Goal: Task Accomplishment & Management: Complete application form

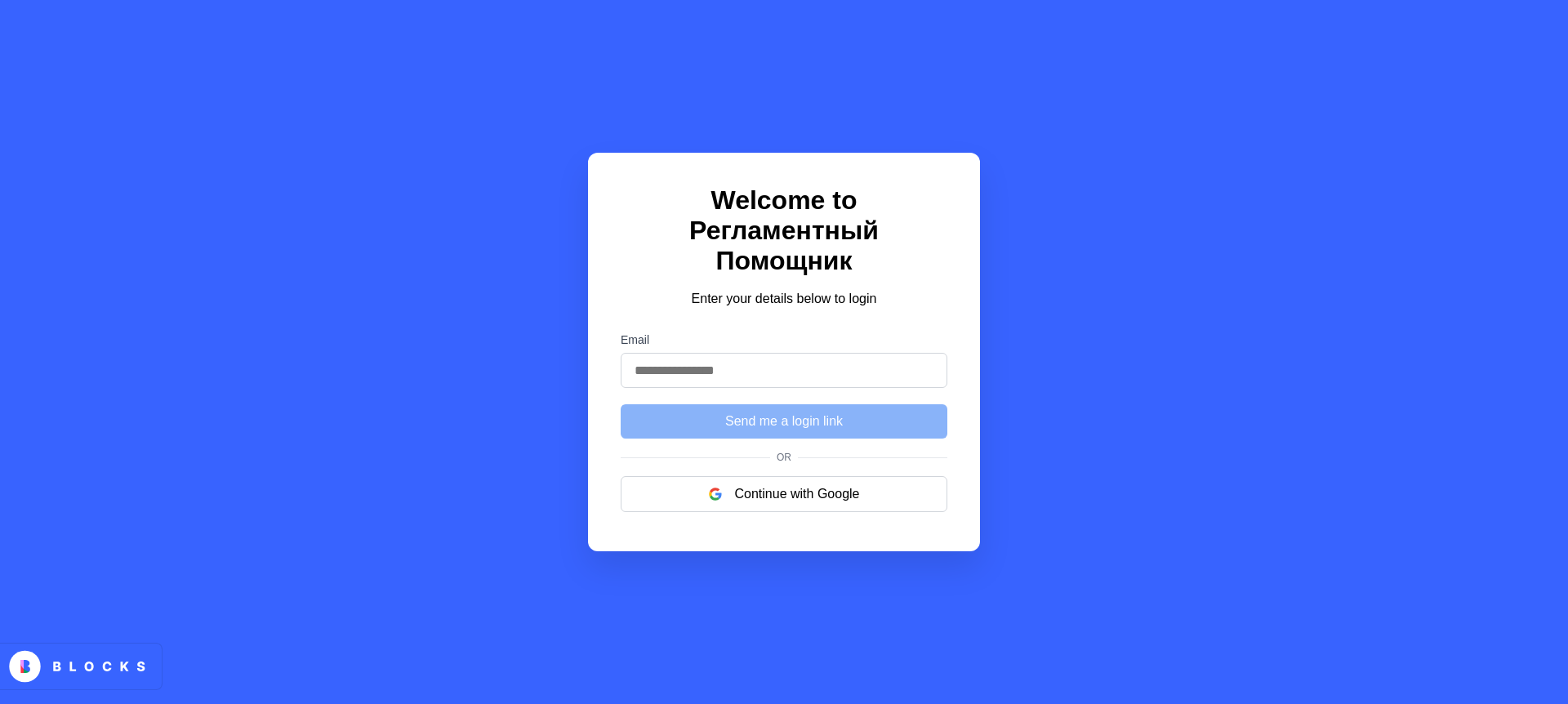
click at [733, 352] on input "Email" at bounding box center [784, 370] width 327 height 35
click at [648, 352] on input "Email" at bounding box center [784, 370] width 327 height 35
click at [654, 425] on div "Welcome to Регламентный Помощник Enter your details below to login Email Send m…" at bounding box center [784, 352] width 392 height 398
click at [804, 352] on input "Email" at bounding box center [784, 370] width 327 height 35
type input "**********"
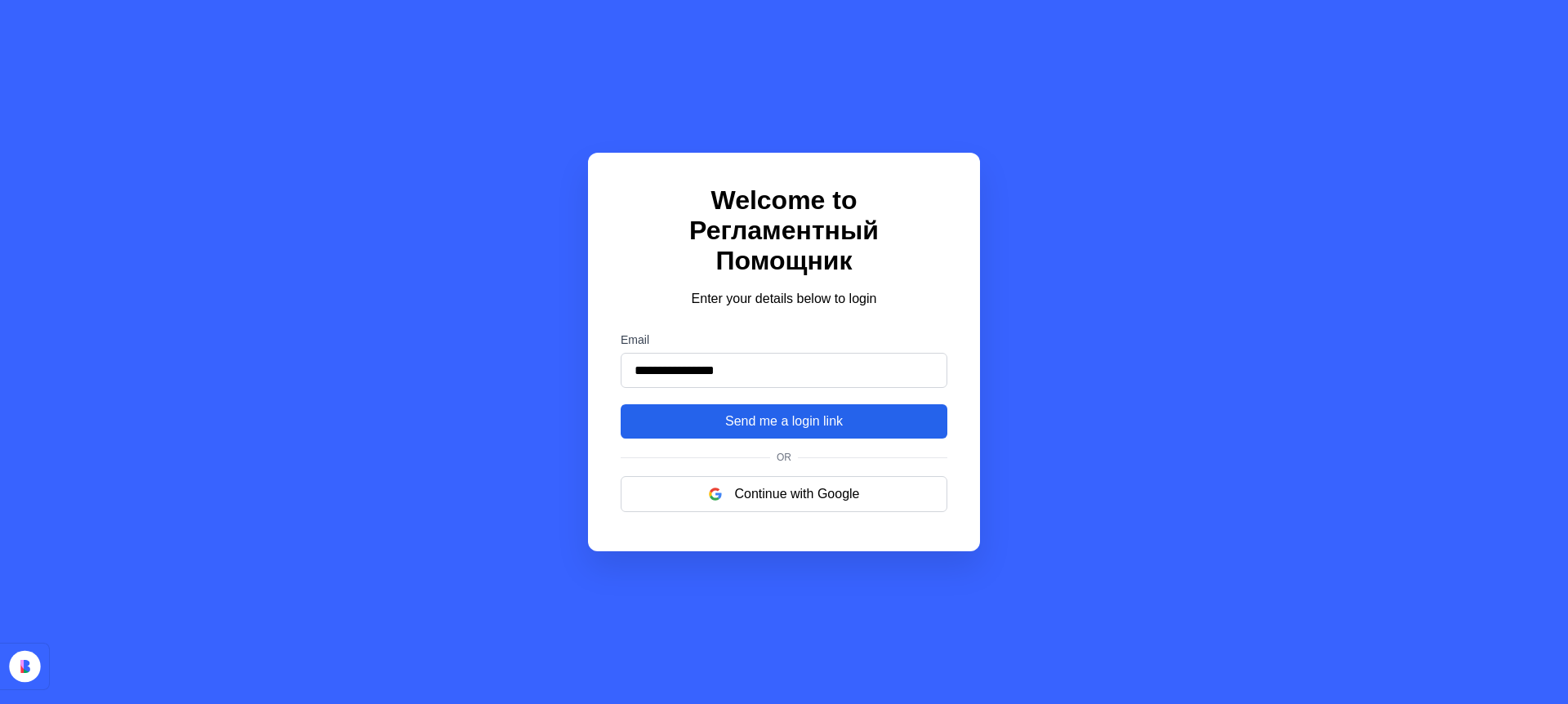
click at [781, 406] on button "Send me a login link" at bounding box center [784, 421] width 327 height 34
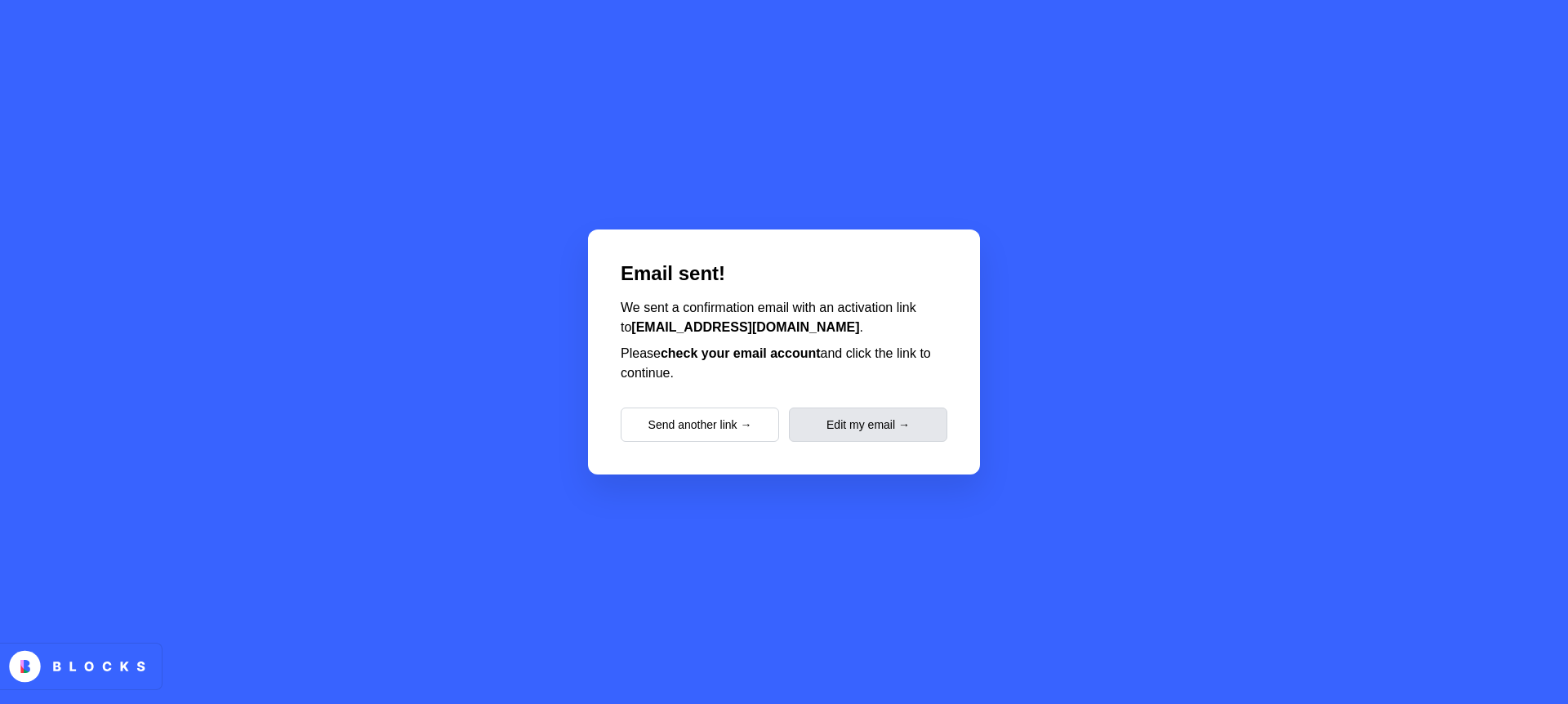
click at [883, 426] on button "Edit my email →" at bounding box center [868, 425] width 158 height 34
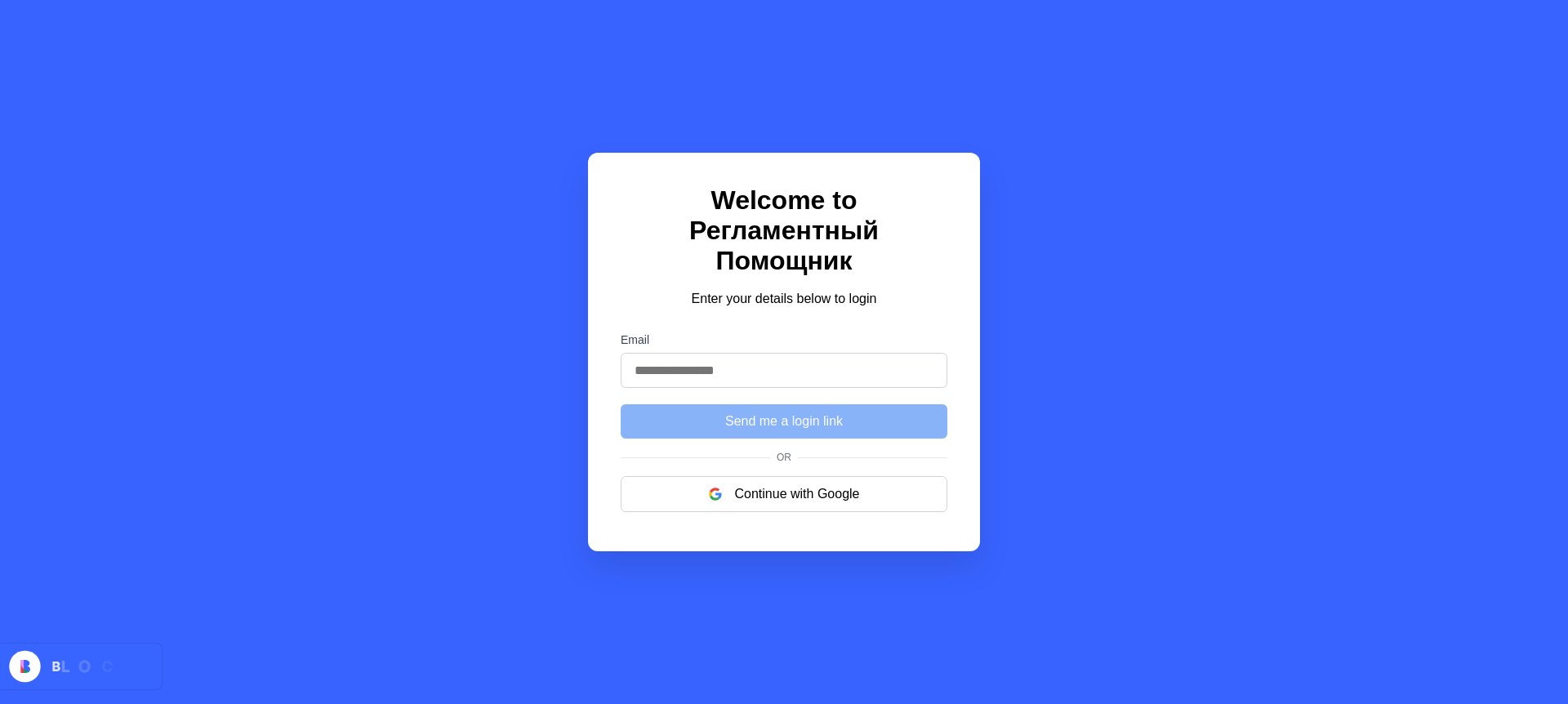
click at [743, 353] on input "Email" at bounding box center [784, 370] width 327 height 35
type input "**********"
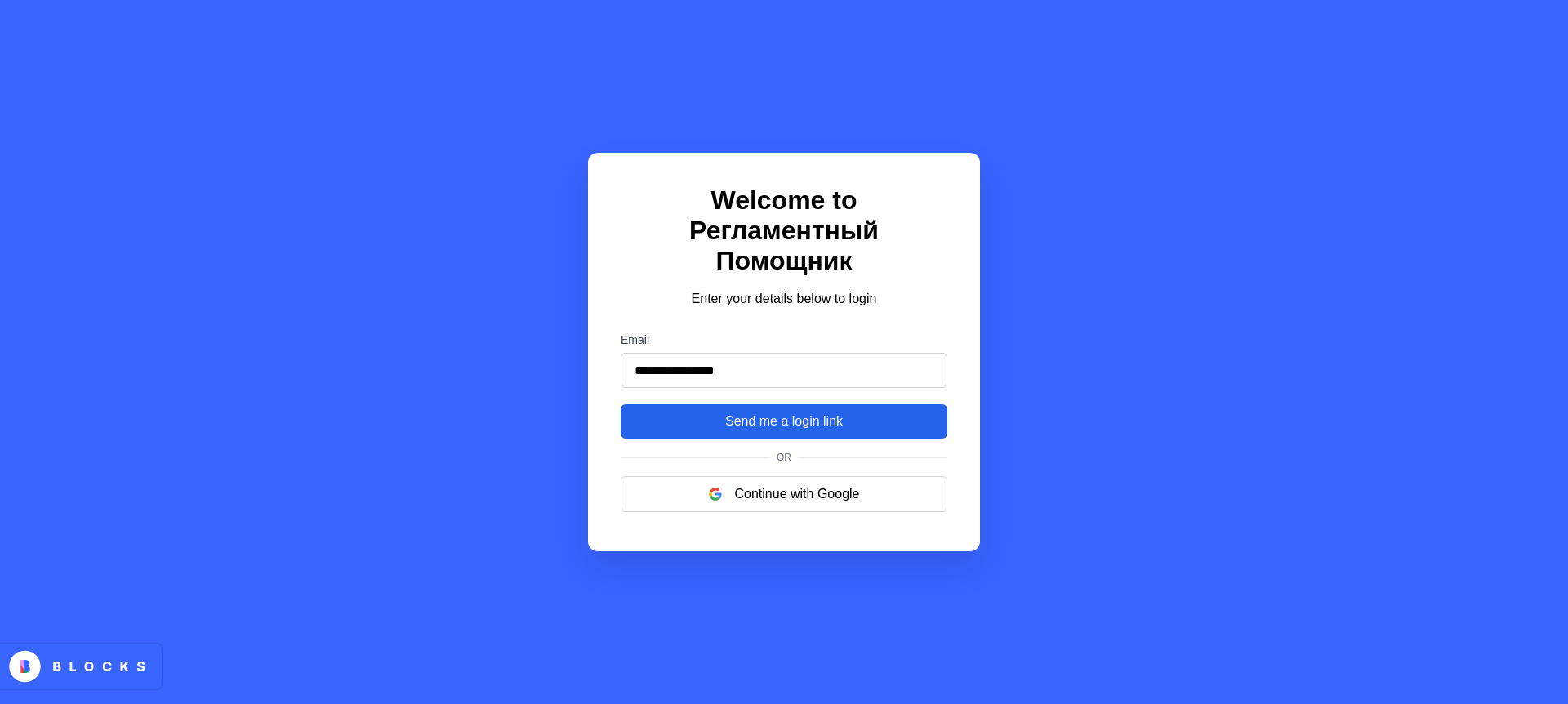
click at [785, 415] on button "Send me a login link" at bounding box center [784, 421] width 327 height 34
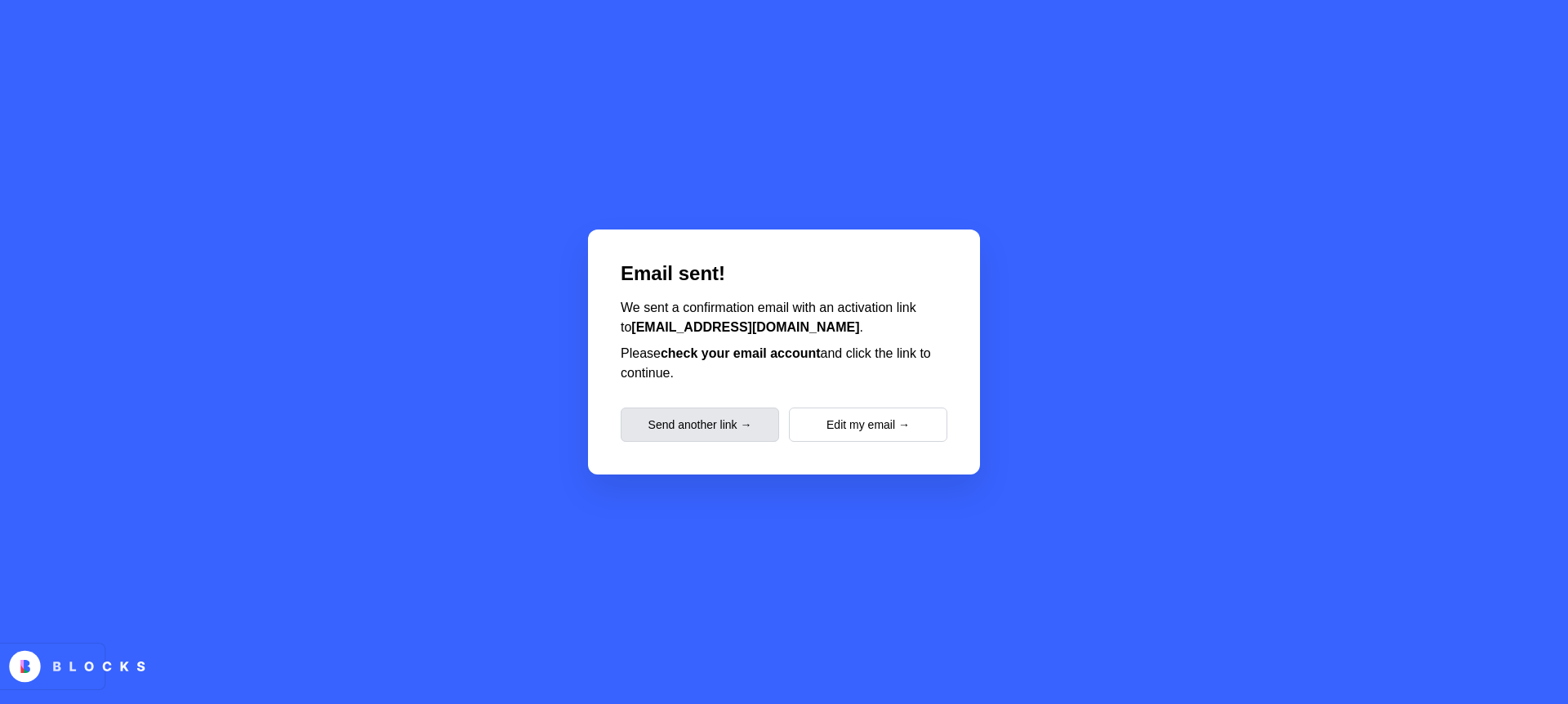
click at [688, 427] on button "Send another link →" at bounding box center [700, 425] width 158 height 34
click at [672, 420] on button "Send another link →" at bounding box center [700, 425] width 158 height 34
click at [691, 412] on button "Send another link →" at bounding box center [700, 425] width 158 height 34
click at [730, 426] on button "Send another link →" at bounding box center [700, 425] width 158 height 34
click at [740, 420] on button "Send another link →" at bounding box center [700, 425] width 158 height 34
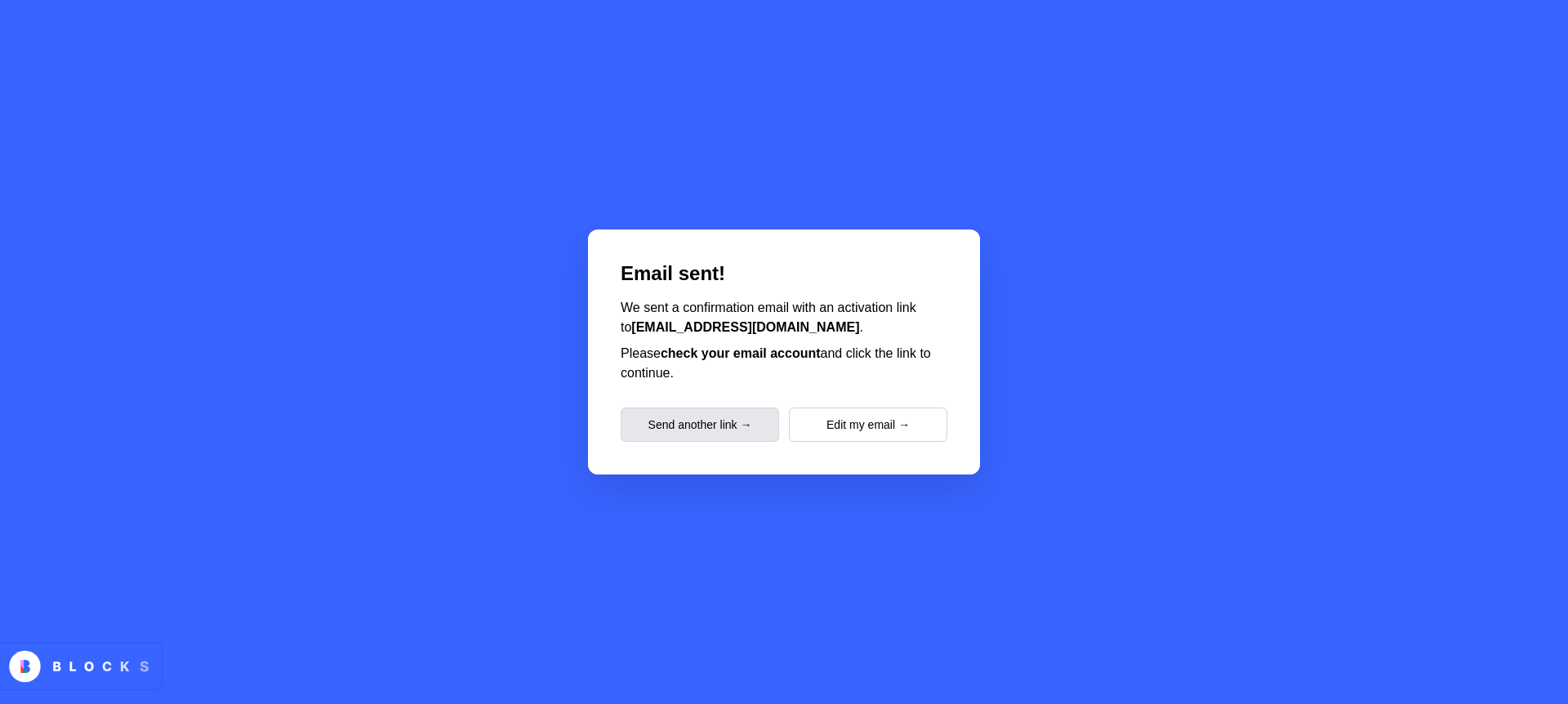
click at [743, 422] on button "Send another link →" at bounding box center [700, 425] width 158 height 34
click at [823, 421] on button "Edit my email →" at bounding box center [868, 425] width 158 height 34
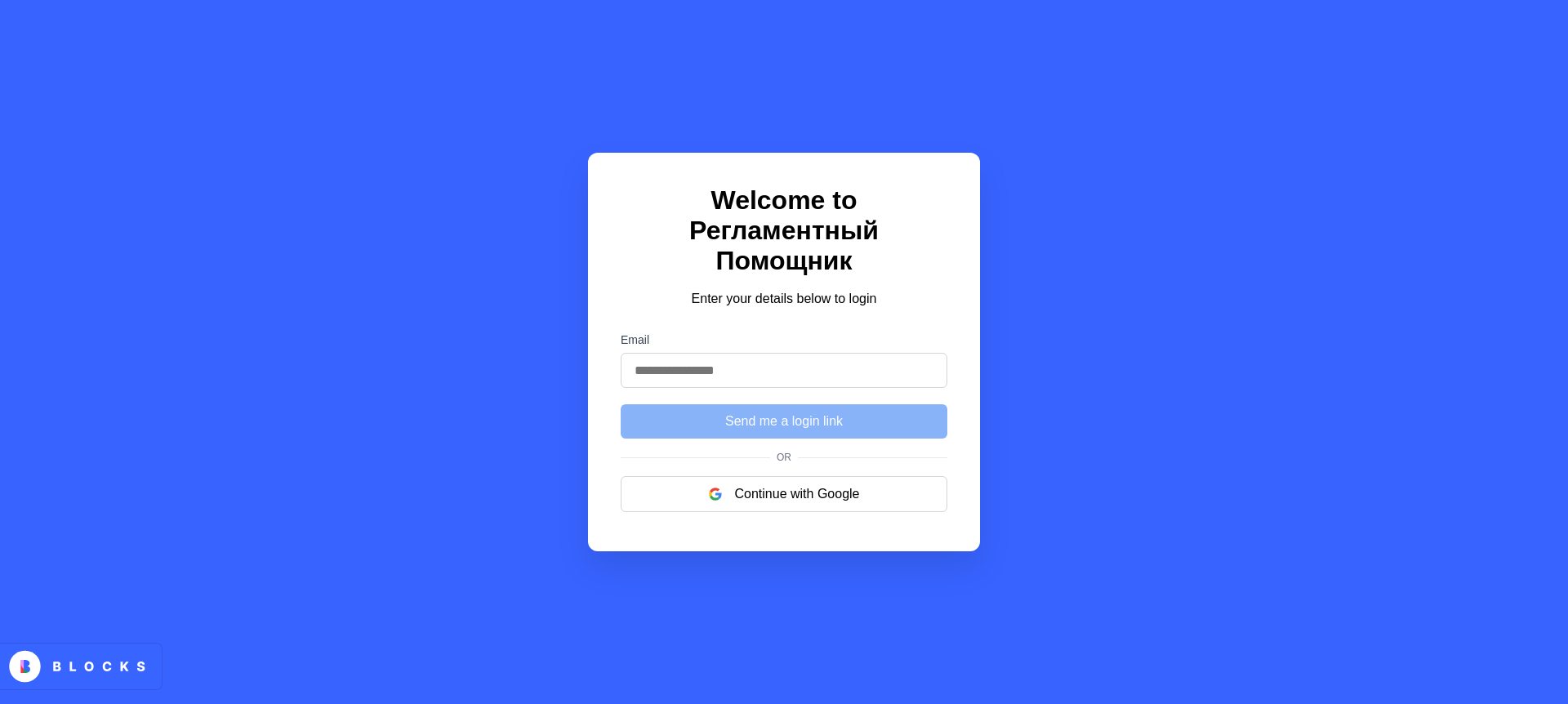
click at [713, 352] on input "Email" at bounding box center [784, 370] width 327 height 35
type input "**********"
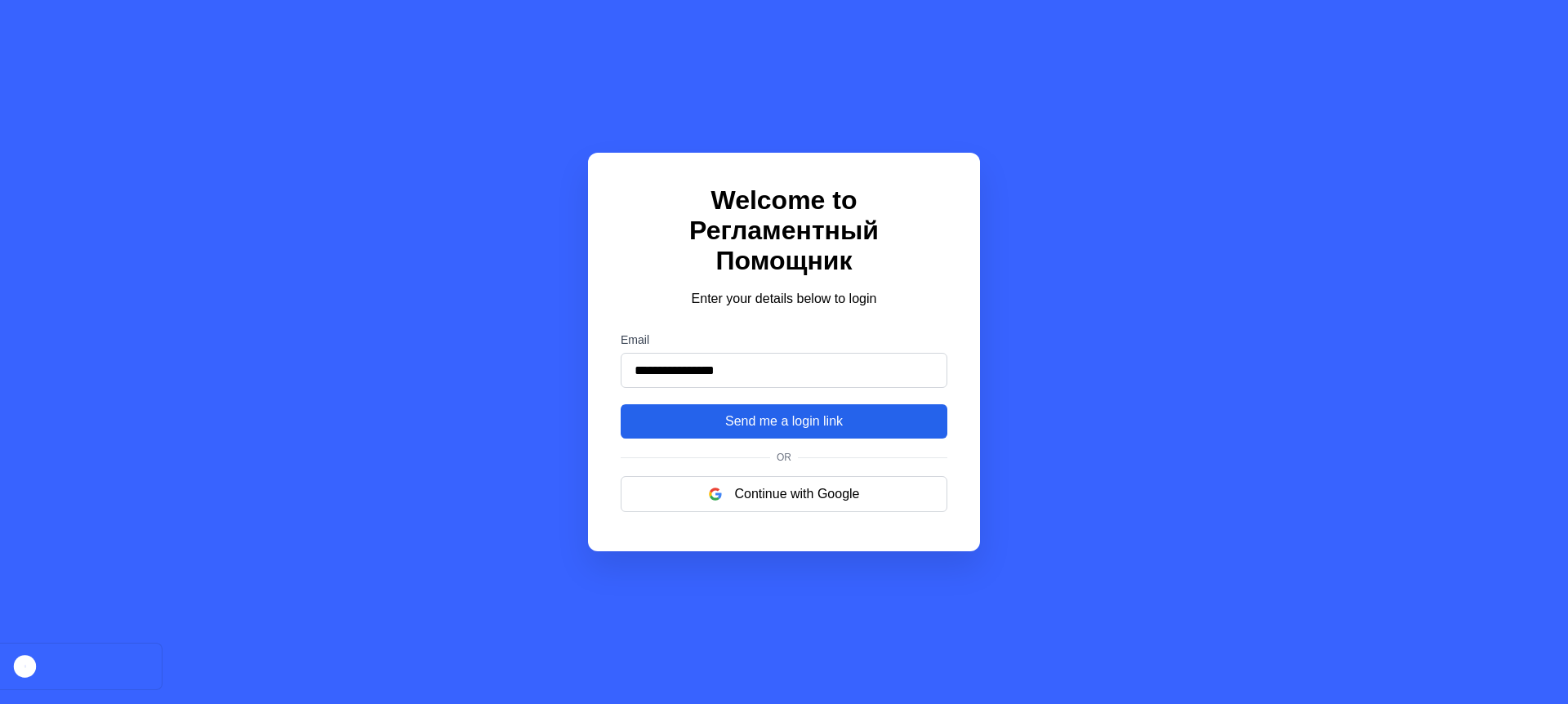
click at [888, 406] on button "Send me a login link" at bounding box center [784, 421] width 327 height 34
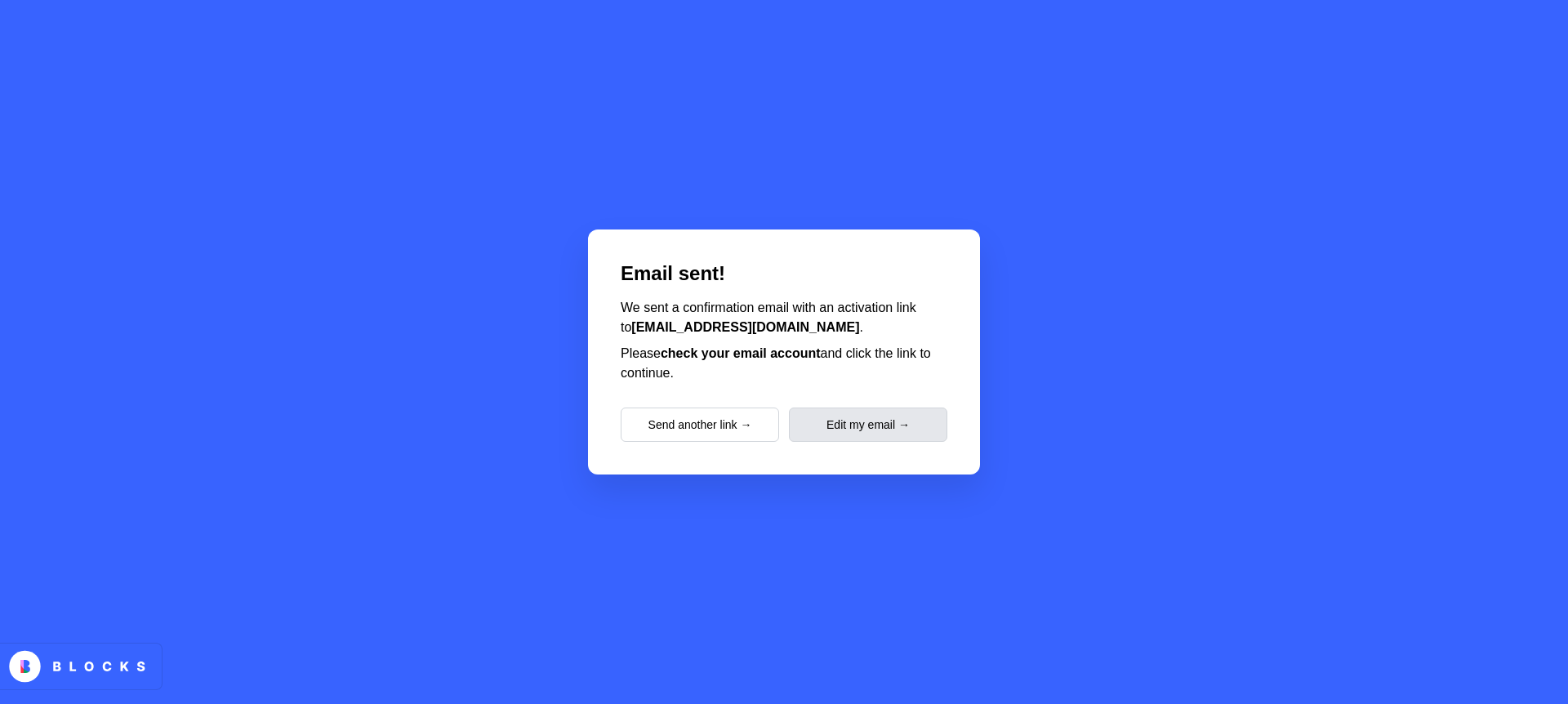
click at [940, 419] on button "Edit my email →" at bounding box center [868, 425] width 158 height 34
